Goal: Task Accomplishment & Management: Manage account settings

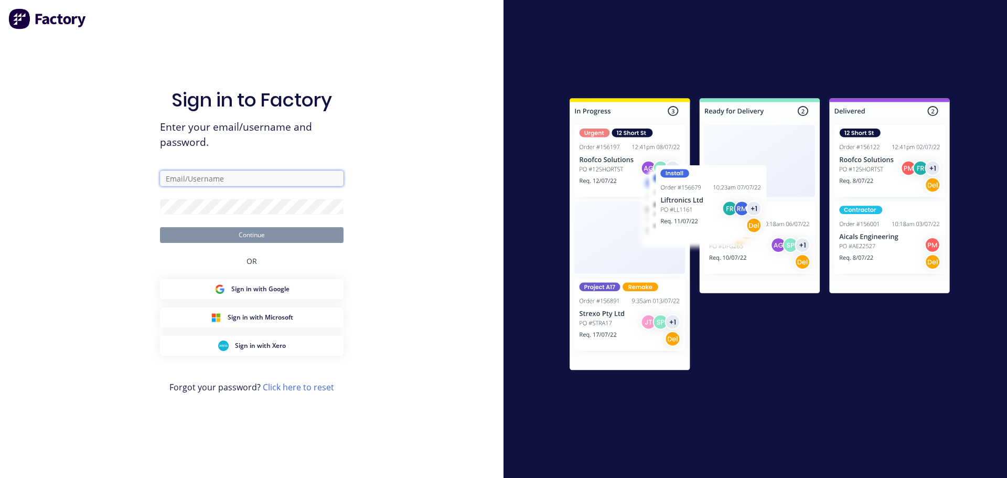
click at [228, 180] on input "text" at bounding box center [252, 178] width 184 height 16
drag, startPoint x: 185, startPoint y: 177, endPoint x: 112, endPoint y: 178, distance: 72.9
click at [112, 178] on div "Sign in to Factory Enter your email/username and password. cat Continue OR Sign…" at bounding box center [251, 239] width 503 height 478
paste input "[EMAIL_ADDRESS][DOMAIN_NAME]"
type input "[EMAIL_ADDRESS][DOMAIN_NAME]"
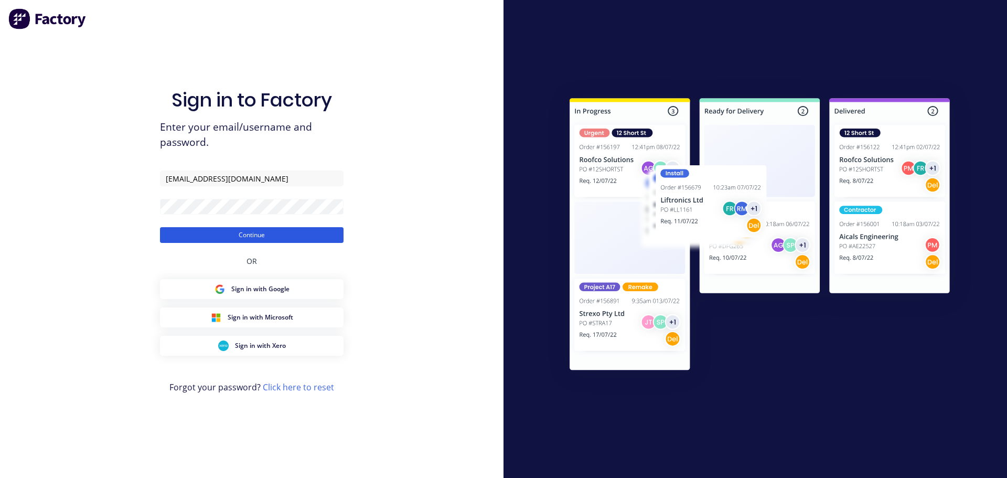
click at [192, 232] on button "Continue" at bounding box center [252, 235] width 184 height 16
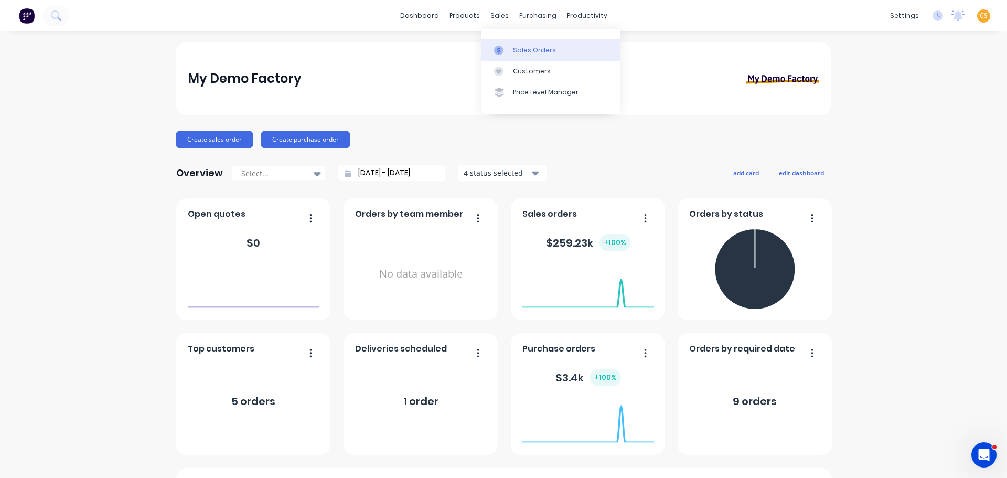
click at [522, 55] on div "Sales Orders" at bounding box center [534, 50] width 43 height 9
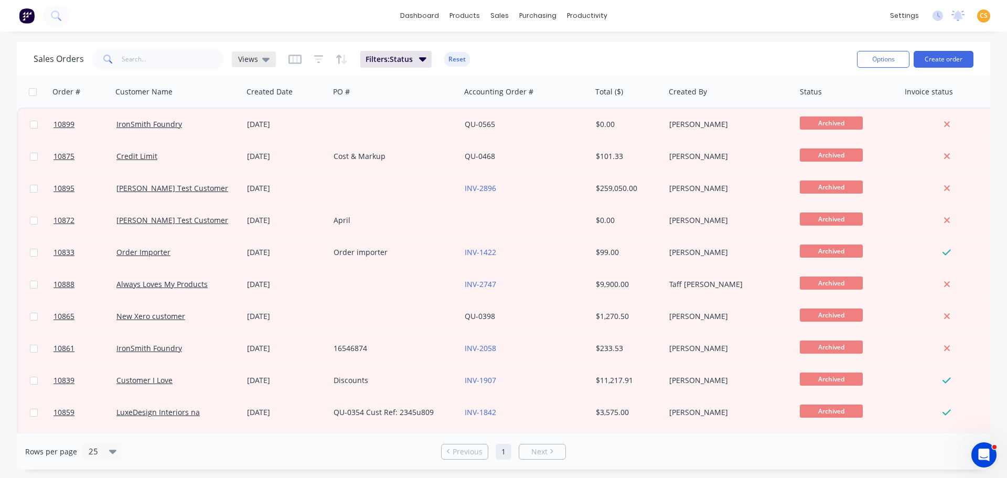
click at [249, 59] on span "Views" at bounding box center [248, 58] width 20 height 11
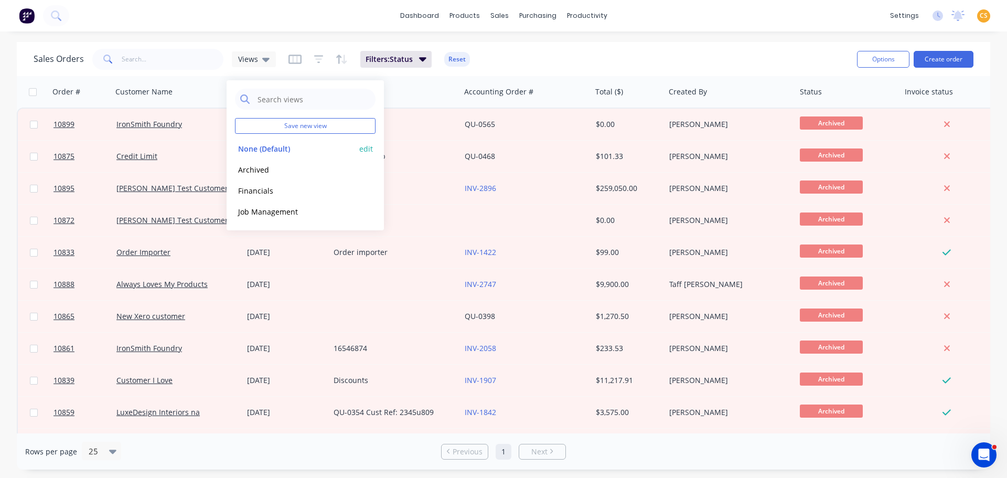
click at [255, 148] on button "None (Default)" at bounding box center [295, 149] width 120 height 12
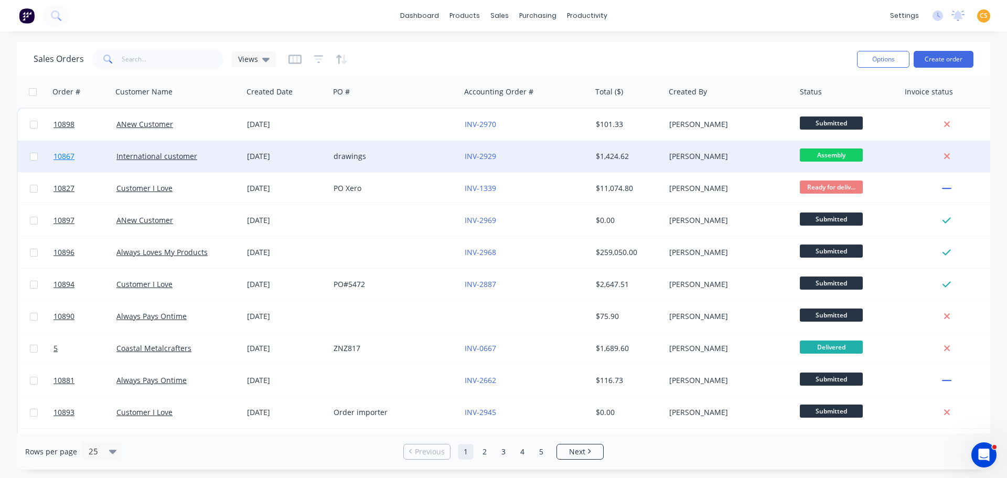
click at [80, 159] on link "10867" at bounding box center [84, 156] width 63 height 31
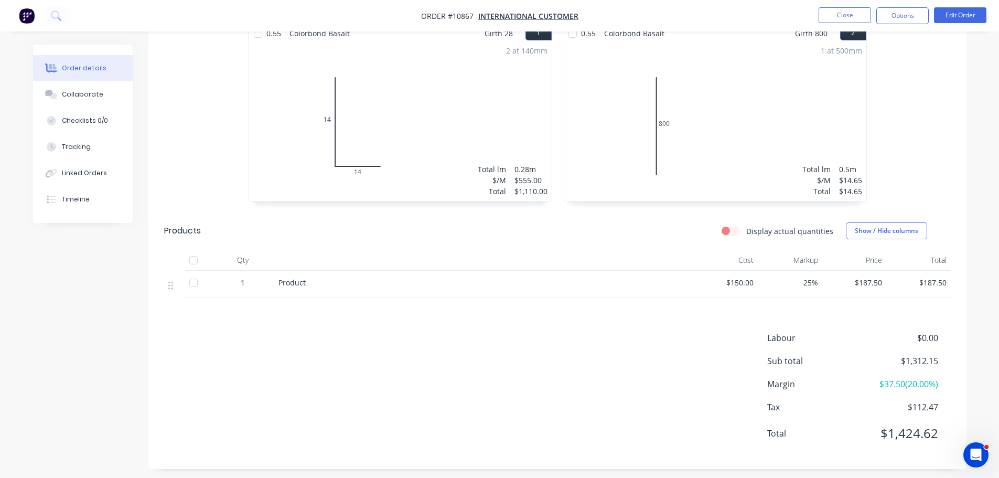
scroll to position [458, 0]
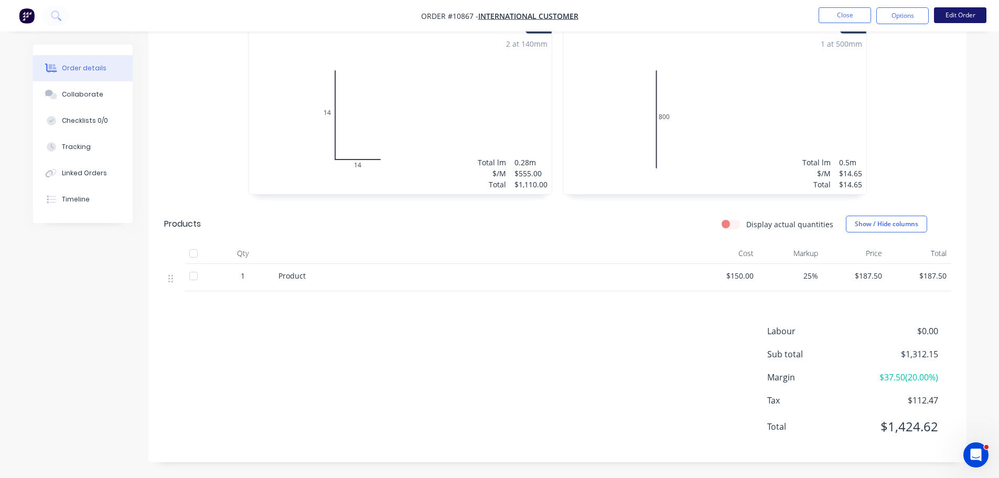
click at [871, 16] on button "Edit Order" at bounding box center [960, 15] width 52 height 16
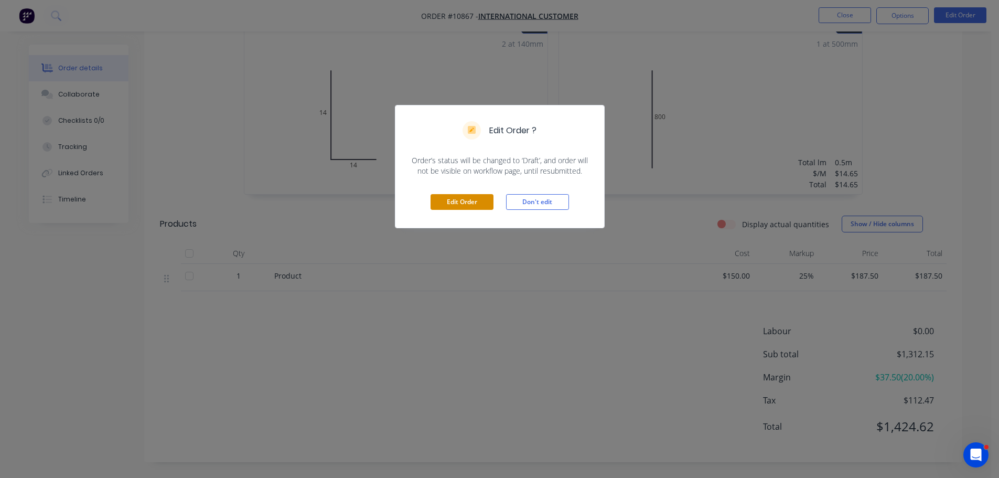
click at [471, 200] on button "Edit Order" at bounding box center [461, 202] width 63 height 16
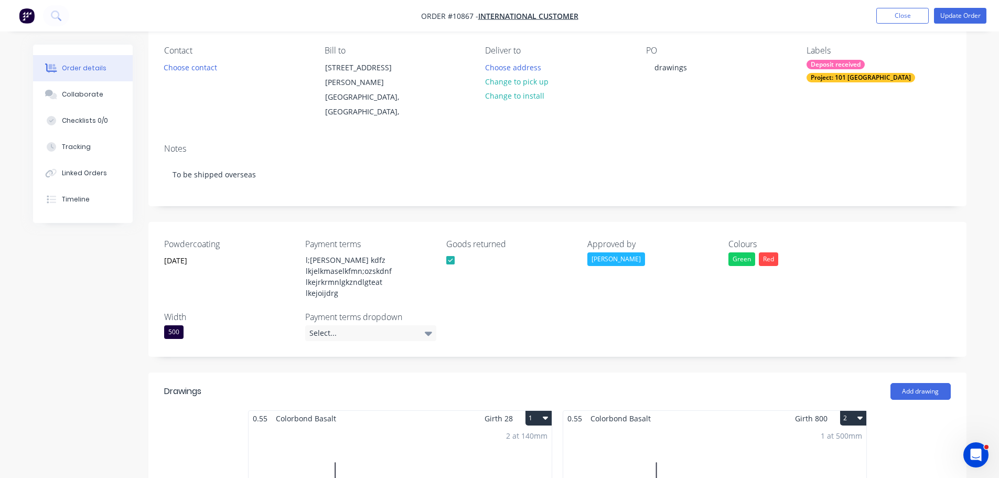
scroll to position [0, 0]
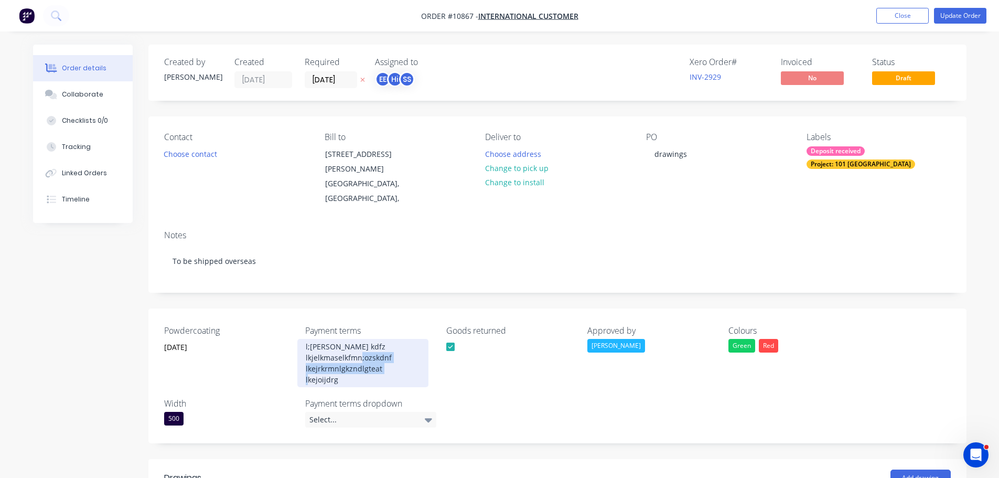
drag, startPoint x: 341, startPoint y: 365, endPoint x: 283, endPoint y: 348, distance: 60.6
click at [283, 348] on div "Powdercoating [DATE] Payment terms l;[PERSON_NAME] kdfz lkjelkmaselkfmn;ozskdnf…" at bounding box center [557, 375] width 818 height 135
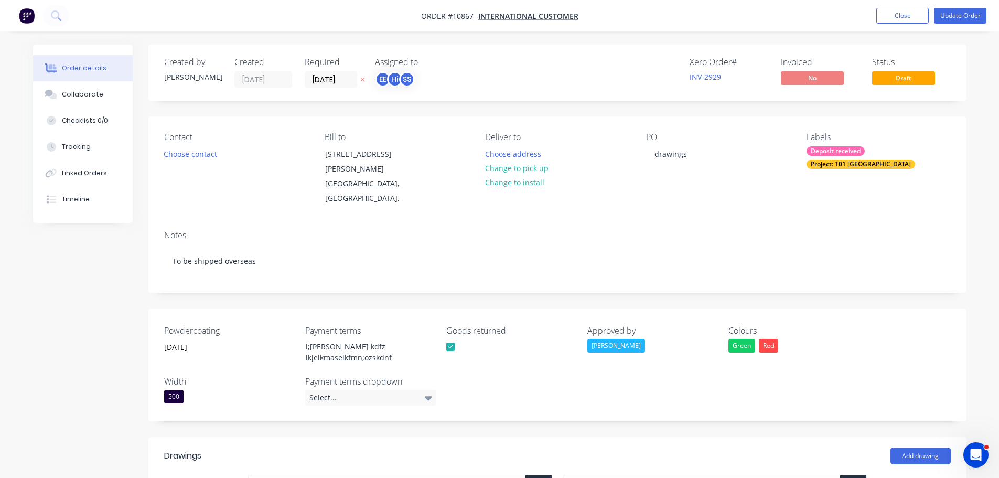
click at [333, 401] on div "Select..." at bounding box center [370, 398] width 131 height 16
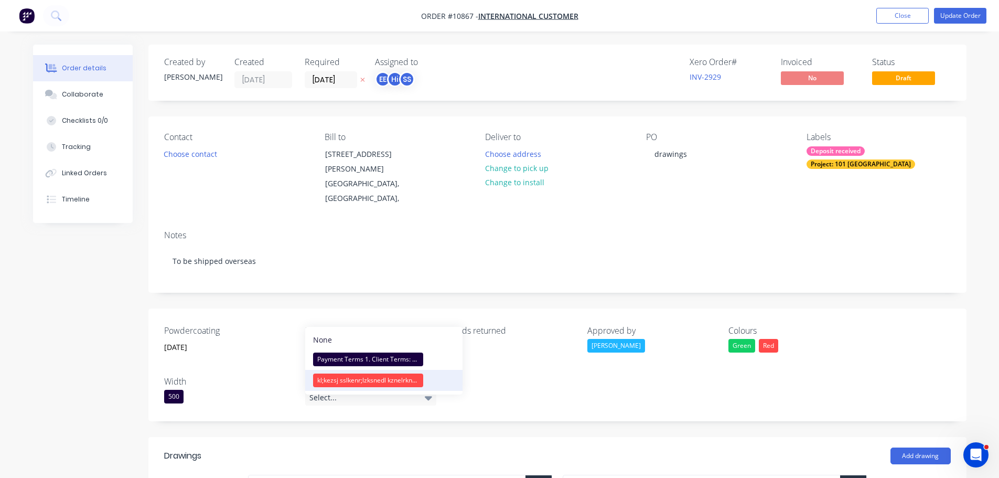
click at [332, 379] on div "kl;kezsj sslkenr;lzksnedl kznelrknxkdrhkdn feroidnrzs" at bounding box center [368, 380] width 110 height 14
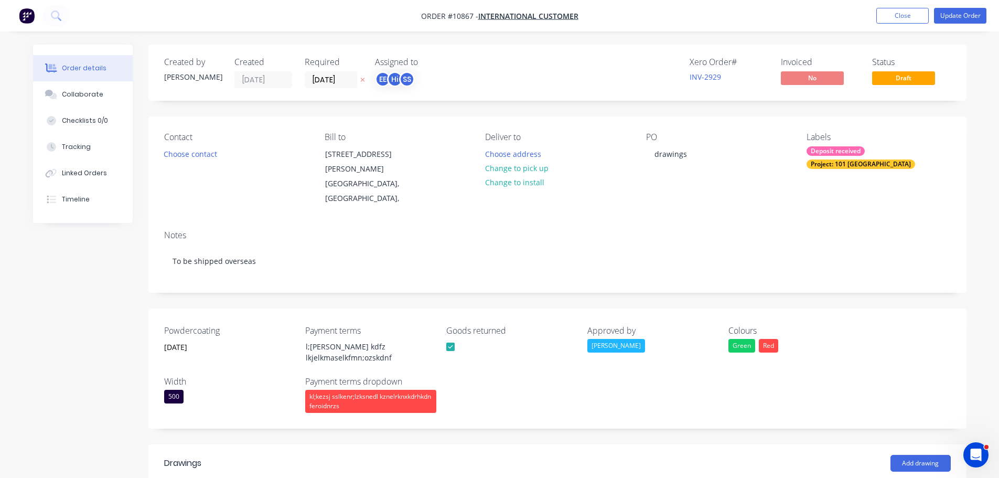
click at [355, 411] on div "kl;kezsj sslkenr;lzksnedl kznelrknxkdrhkdn feroidnrzs" at bounding box center [370, 401] width 131 height 23
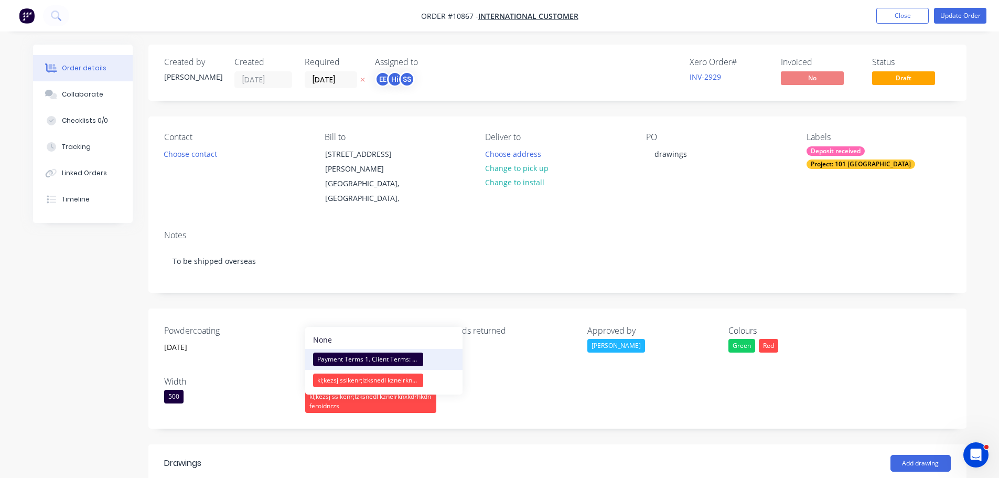
click at [362, 358] on div "Payment Terms 1. Client Terms: 20% deposit upon signing contract. 50% prior to …" at bounding box center [368, 359] width 110 height 14
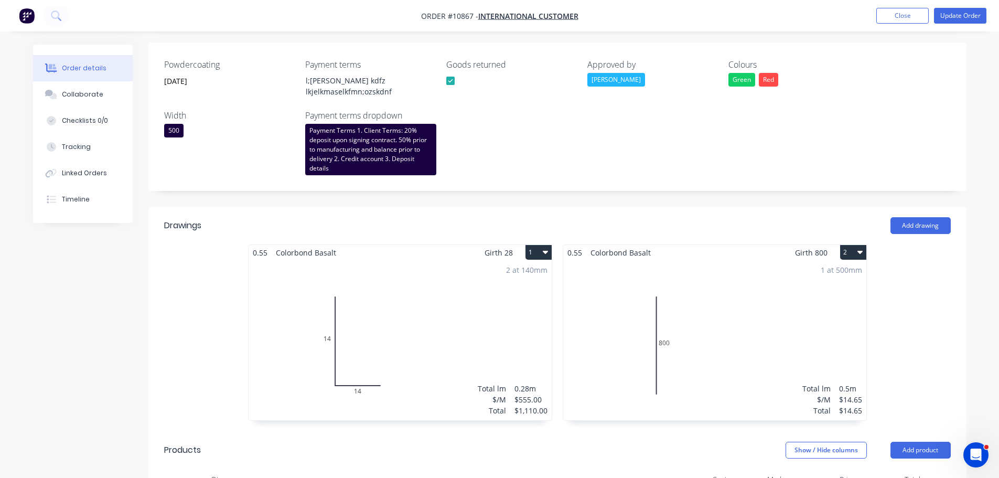
scroll to position [472, 0]
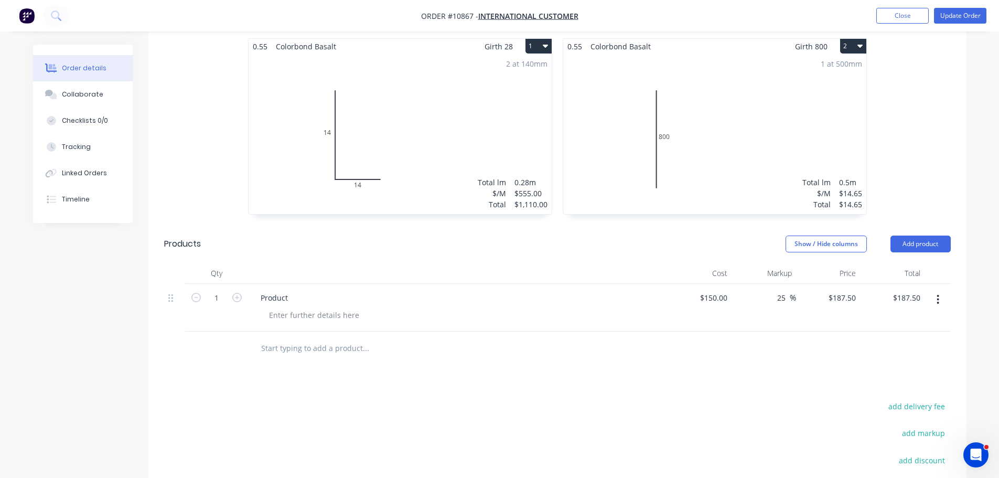
click at [286, 357] on input "text" at bounding box center [366, 348] width 210 height 21
click at [871, 252] on button "Add product" at bounding box center [920, 243] width 60 height 17
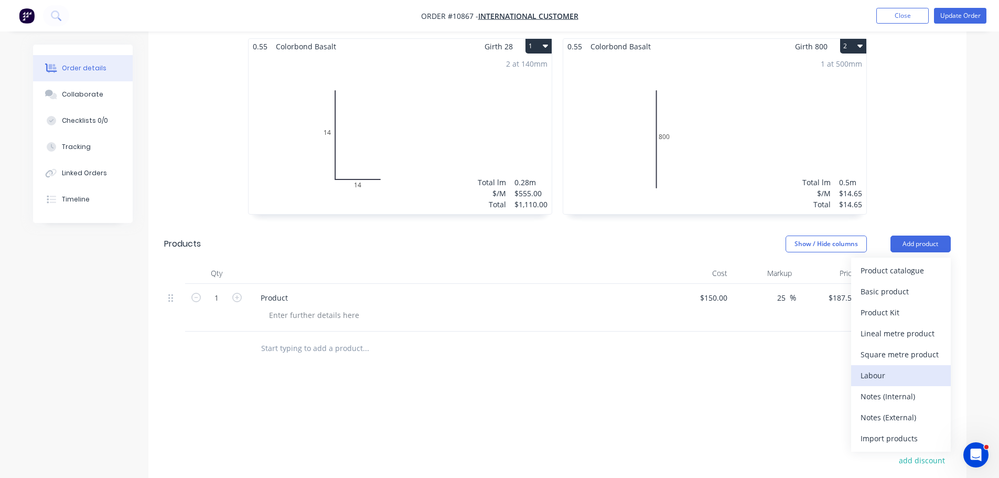
click at [871, 383] on div "Labour" at bounding box center [900, 375] width 81 height 15
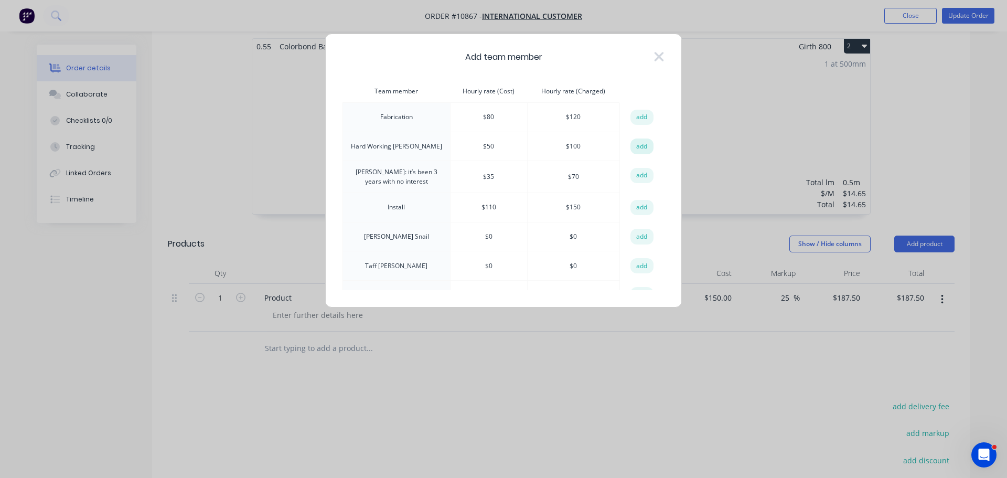
click at [639, 148] on button "add" at bounding box center [641, 146] width 23 height 16
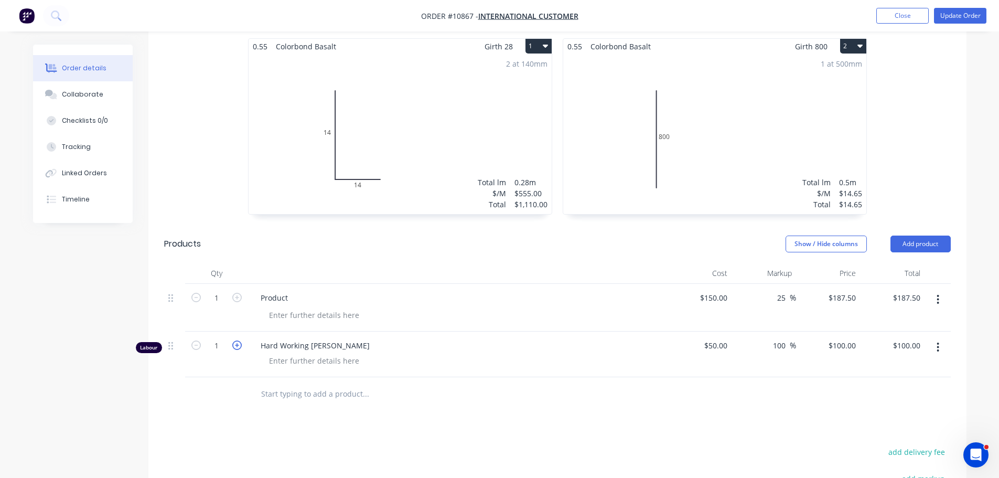
click at [236, 350] on icon "button" at bounding box center [236, 344] width 9 height 9
type input "2"
type input "$200.00"
click at [236, 350] on icon "button" at bounding box center [236, 344] width 9 height 9
type input "3"
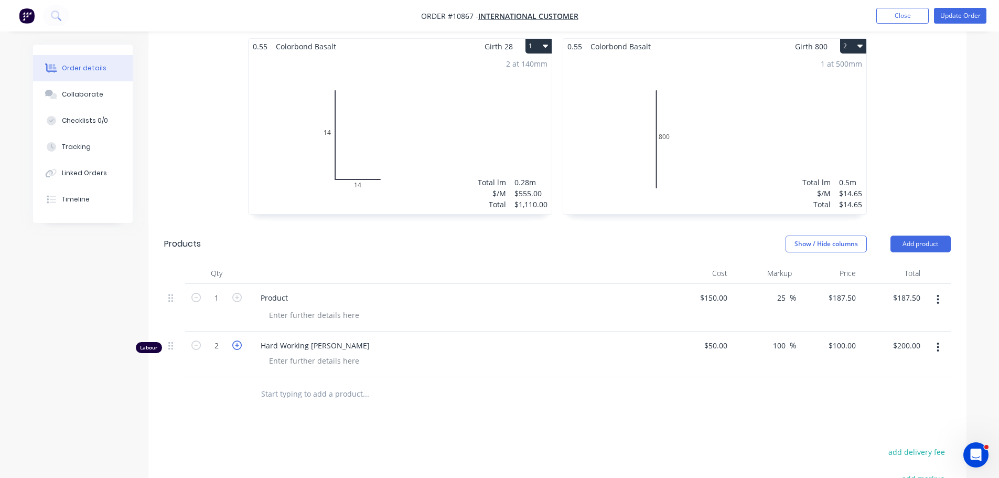
type input "$300.00"
click at [236, 350] on icon "button" at bounding box center [236, 344] width 9 height 9
type input "4"
type input "$400.00"
click at [236, 350] on icon "button" at bounding box center [236, 344] width 9 height 9
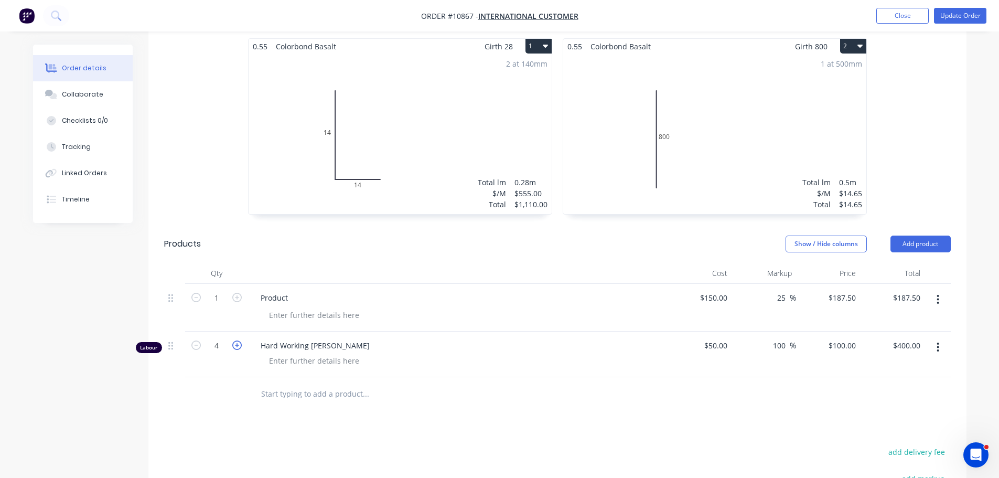
type input "5"
type input "$500.00"
click at [871, 16] on button "Update Order" at bounding box center [960, 16] width 52 height 16
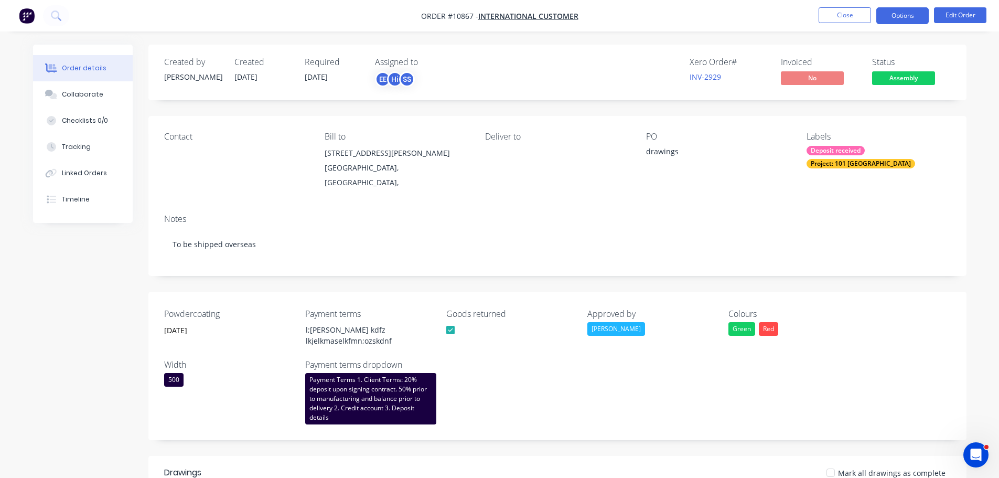
click at [871, 17] on button "Options" at bounding box center [902, 15] width 52 height 17
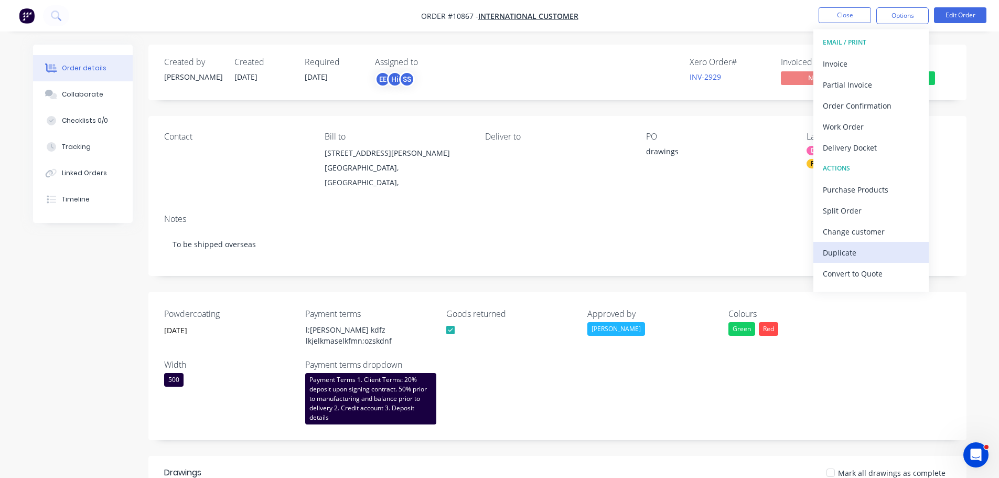
click at [851, 250] on div "Duplicate" at bounding box center [871, 252] width 96 height 15
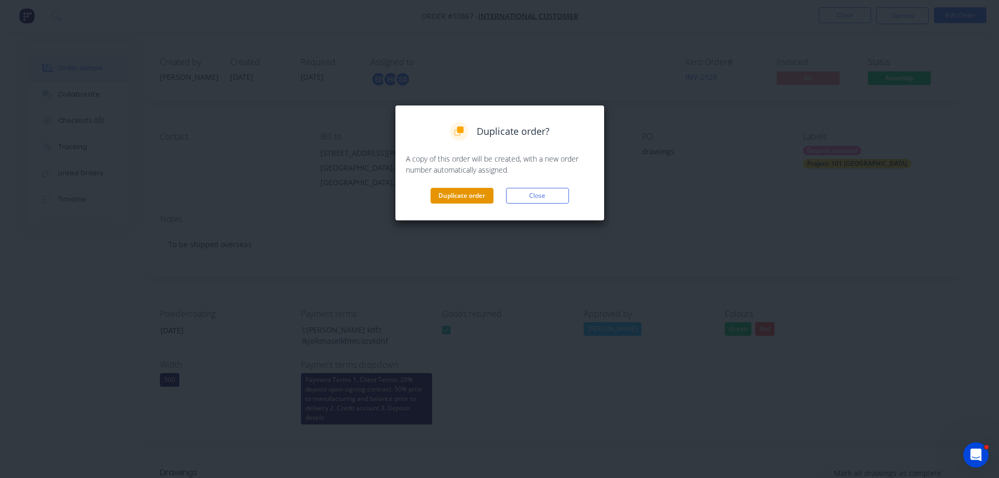
click at [458, 196] on button "Duplicate order" at bounding box center [461, 196] width 63 height 16
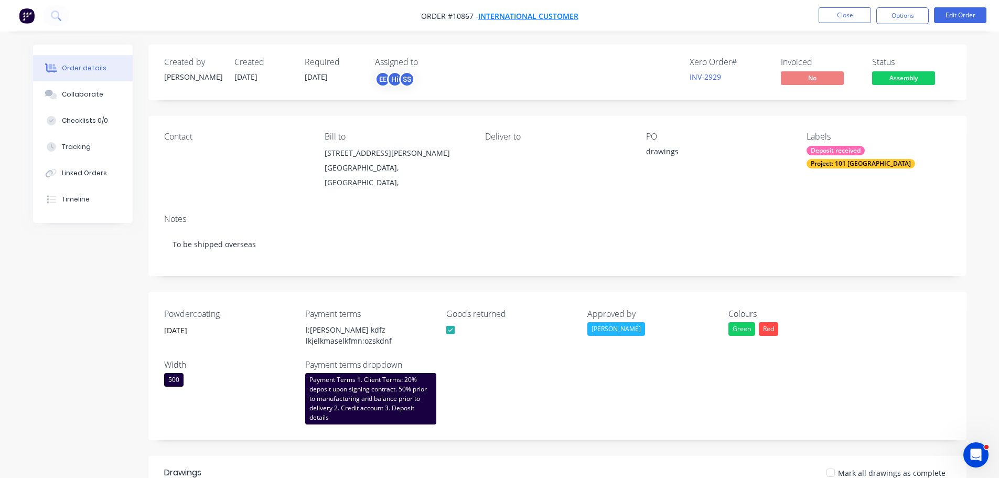
click at [546, 16] on span "International customer" at bounding box center [528, 16] width 100 height 10
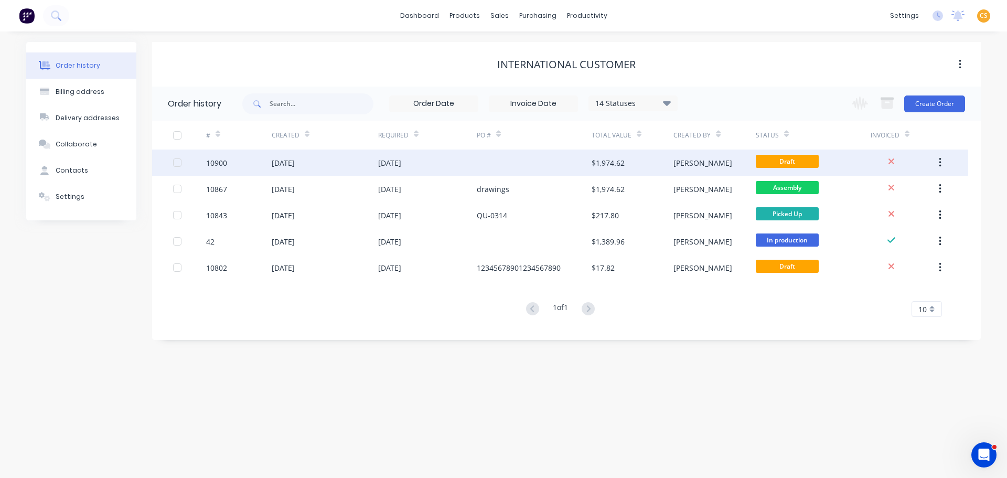
click at [252, 165] on div "10900" at bounding box center [239, 162] width 66 height 26
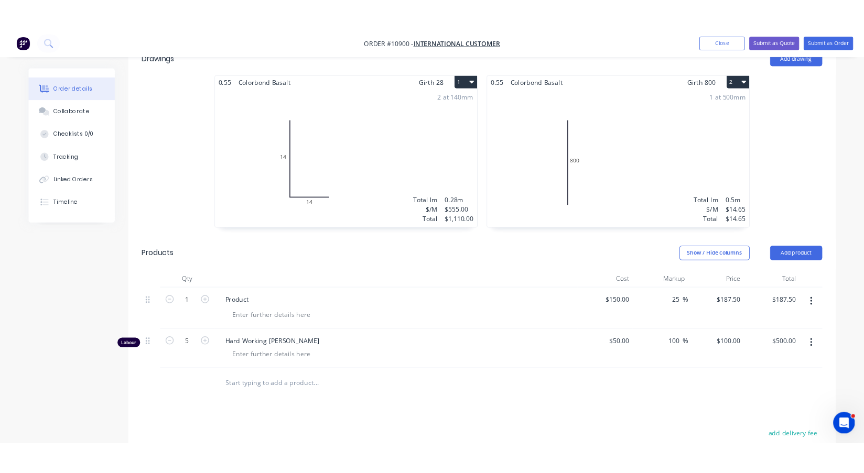
scroll to position [472, 0]
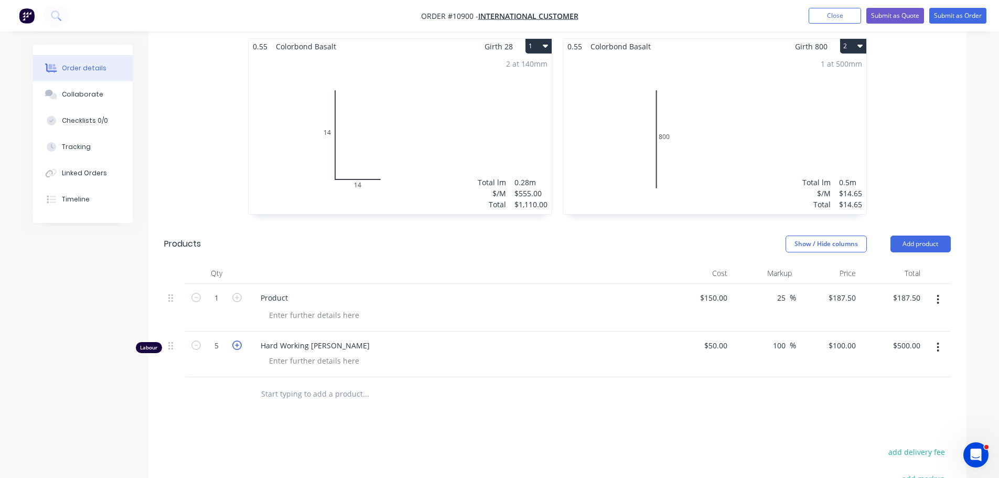
click at [238, 349] on icon "button" at bounding box center [236, 344] width 9 height 9
type input "6"
type input "$600.00"
click at [238, 349] on icon "button" at bounding box center [236, 344] width 9 height 9
type input "7"
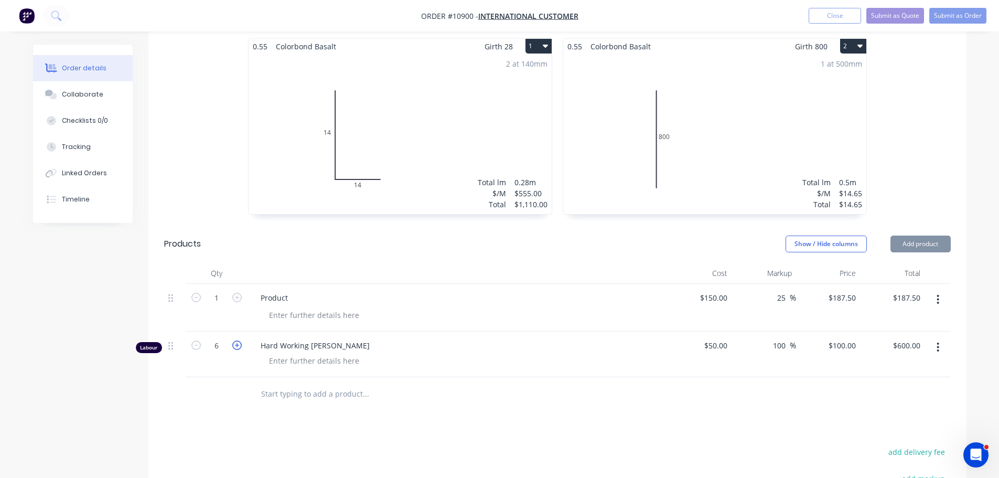
type input "$700.00"
